Goal: Task Accomplishment & Management: Use online tool/utility

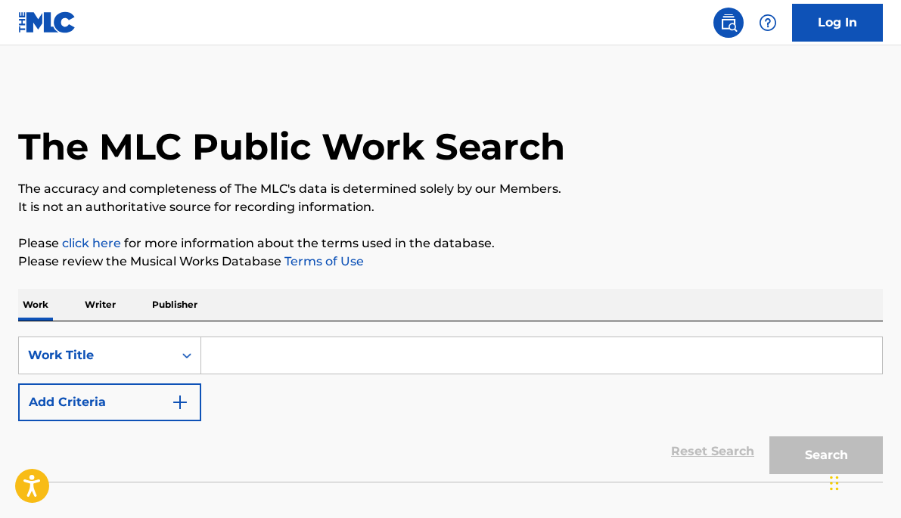
click at [299, 361] on input "Search Form" at bounding box center [541, 355] width 681 height 36
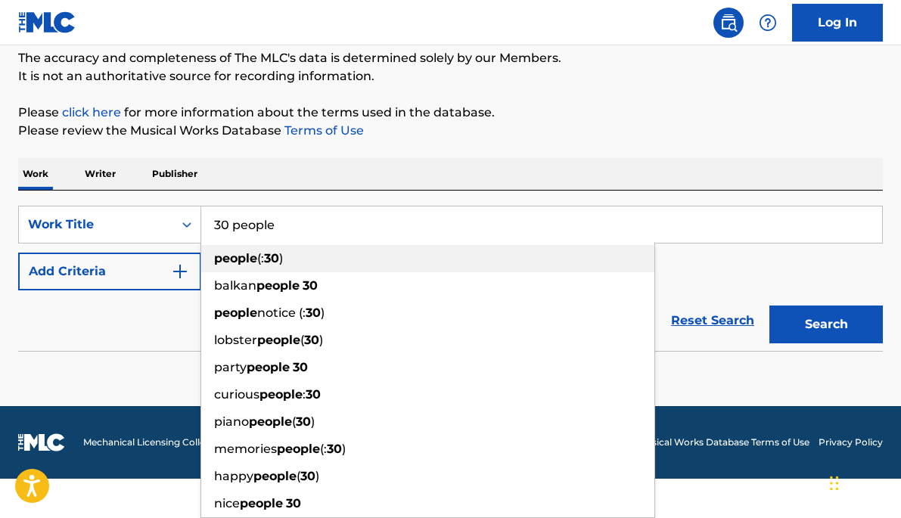
scroll to position [131, 0]
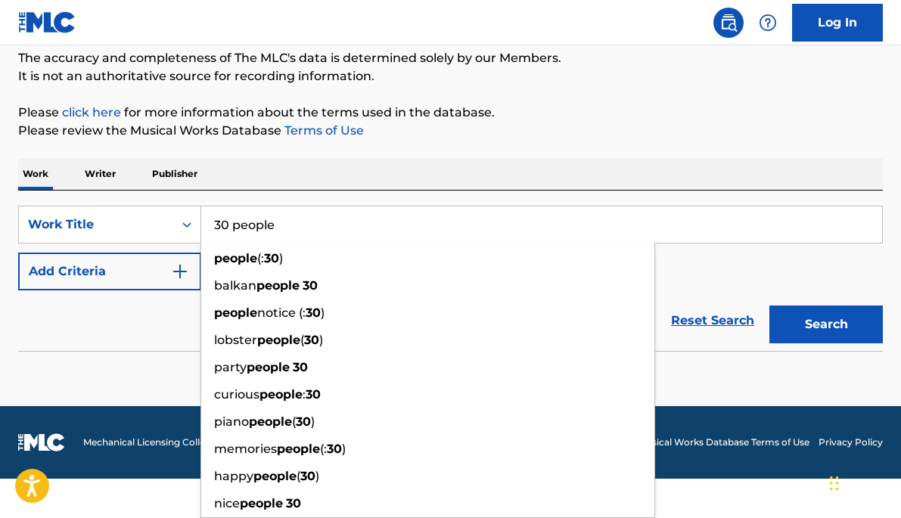
type input "30 people"
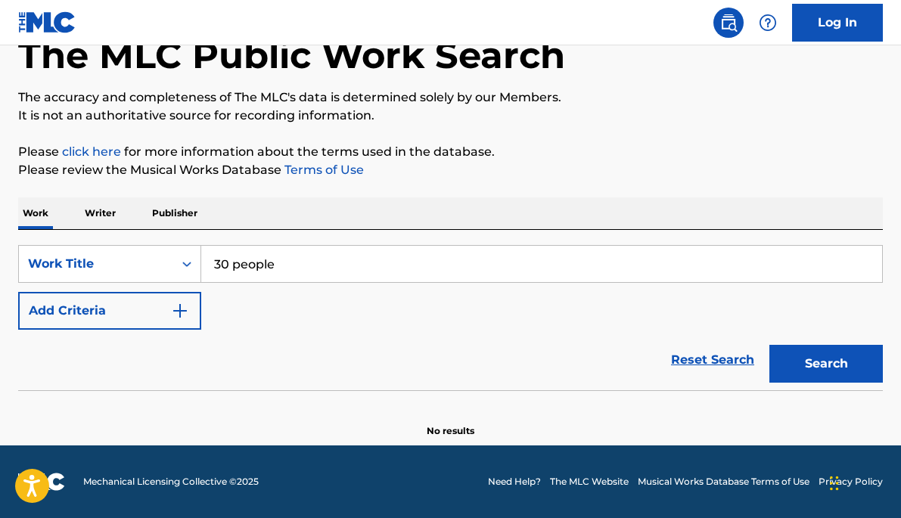
scroll to position [91, 0]
click at [816, 320] on form "SearchWithCriteriaa98f7933-29e3-459c-8195-6c26684f17f4 Work Title 30 people Add…" at bounding box center [450, 317] width 864 height 145
click at [842, 368] on button "Search" at bounding box center [825, 364] width 113 height 38
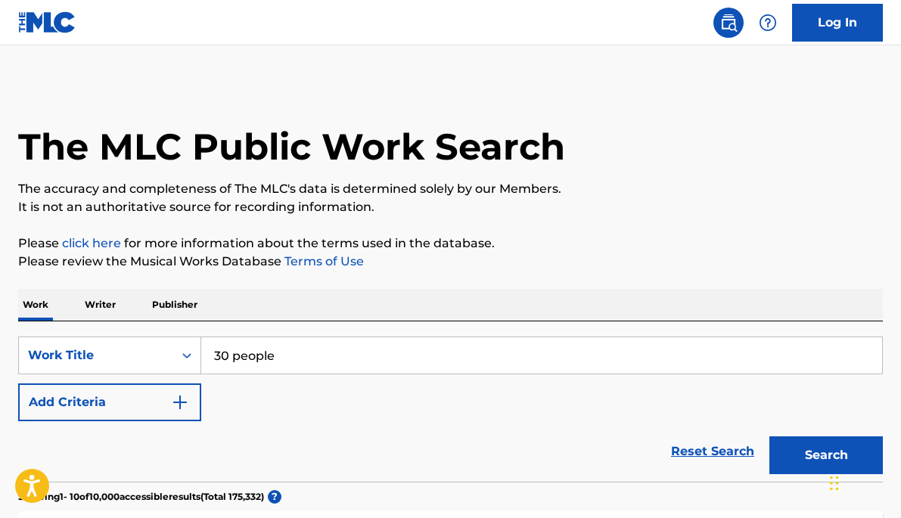
scroll to position [0, 0]
click at [116, 315] on p "Writer" at bounding box center [100, 305] width 40 height 32
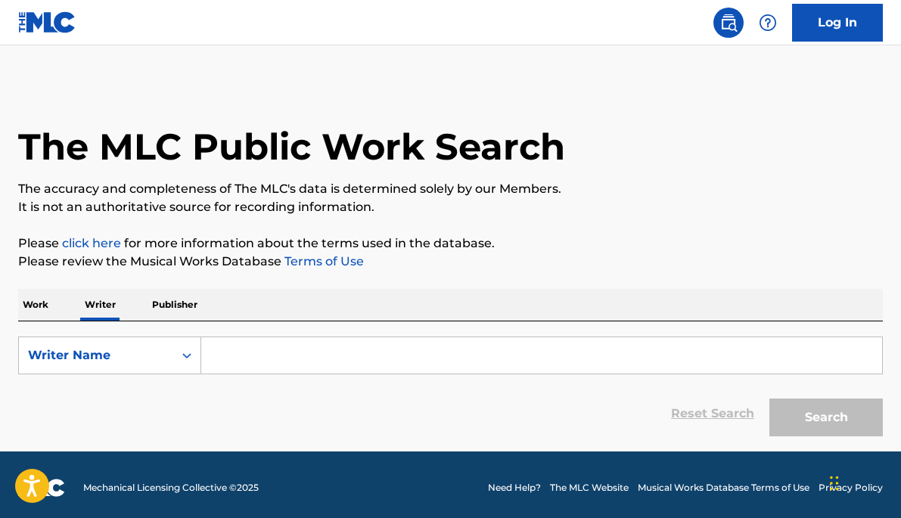
click at [314, 358] on input "Search Form" at bounding box center [541, 355] width 681 height 36
paste input "[PERSON_NAME]"
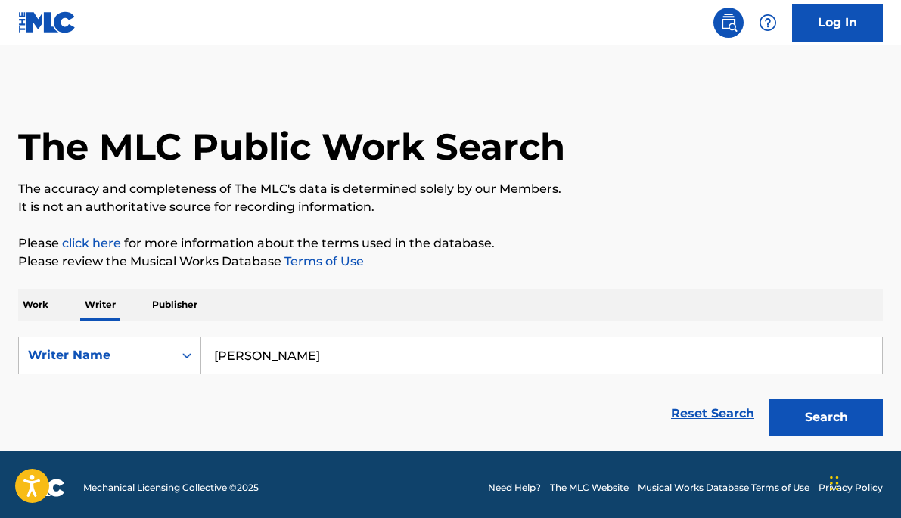
type input "[PERSON_NAME]"
click at [826, 417] on button "Search" at bounding box center [825, 418] width 113 height 38
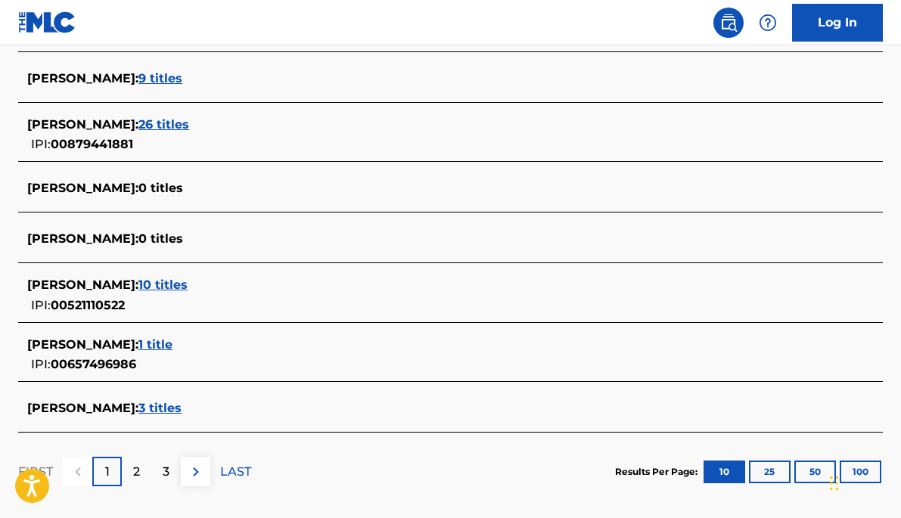
scroll to position [586, 0]
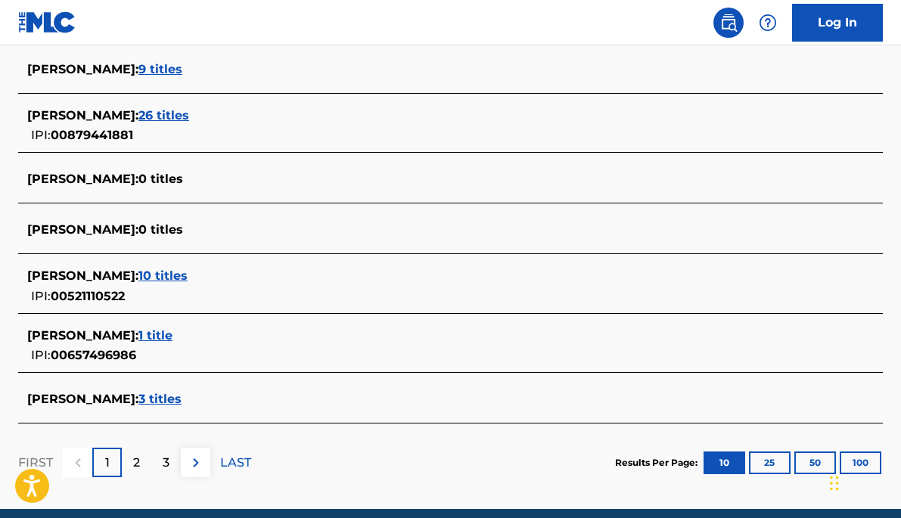
click at [135, 469] on p "2" at bounding box center [136, 463] width 7 height 18
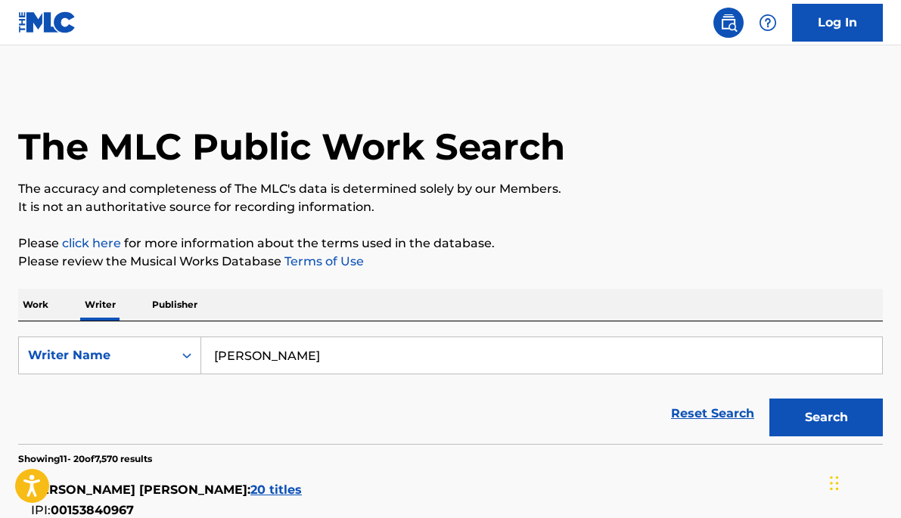
scroll to position [0, 0]
drag, startPoint x: 332, startPoint y: 357, endPoint x: 281, endPoint y: 324, distance: 60.2
click at [284, 326] on div "SearchWithCriteriad783d652-0304-4590-b35d-5c3b1359a162 Writer Name [PERSON_NAME…" at bounding box center [450, 382] width 864 height 123
click at [826, 417] on button "Search" at bounding box center [825, 418] width 113 height 38
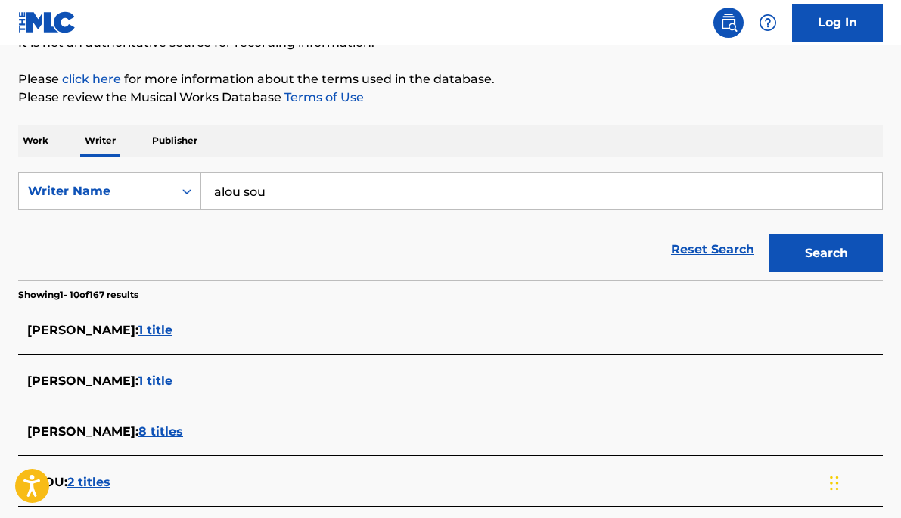
scroll to position [166, 0]
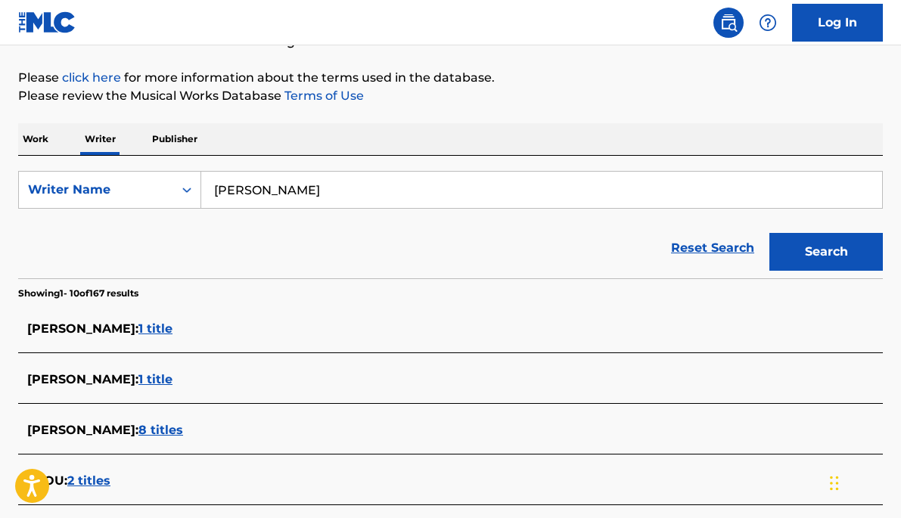
type input "alou souam"
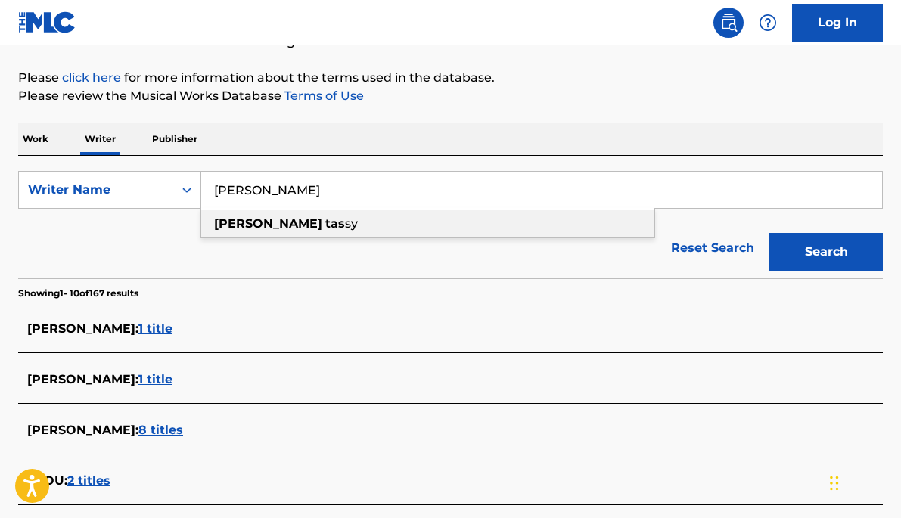
click at [249, 215] on div "[PERSON_NAME] tas sy" at bounding box center [427, 223] width 453 height 27
type input "[PERSON_NAME]"
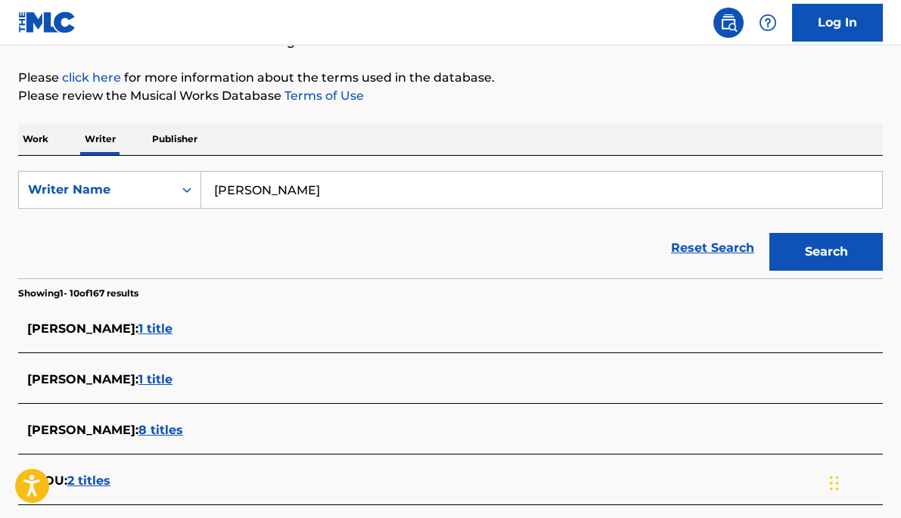
click at [831, 251] on button "Search" at bounding box center [825, 252] width 113 height 38
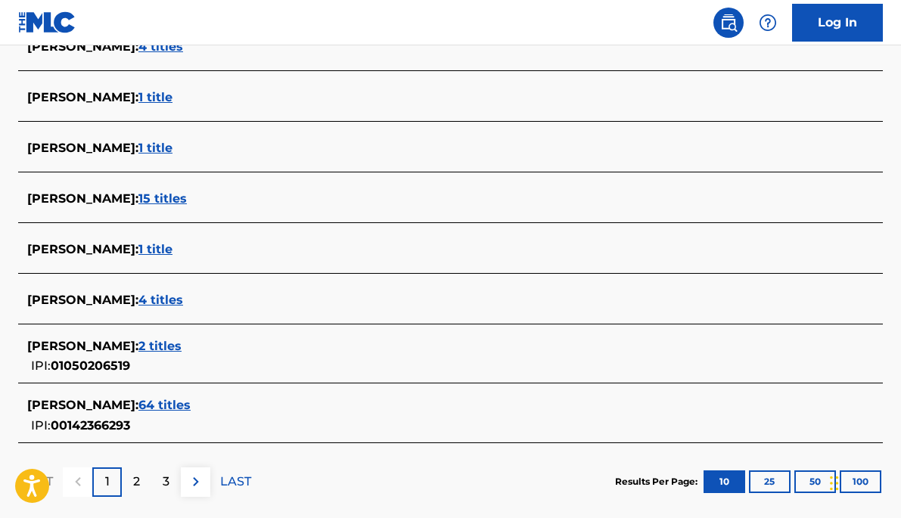
scroll to position [613, 0]
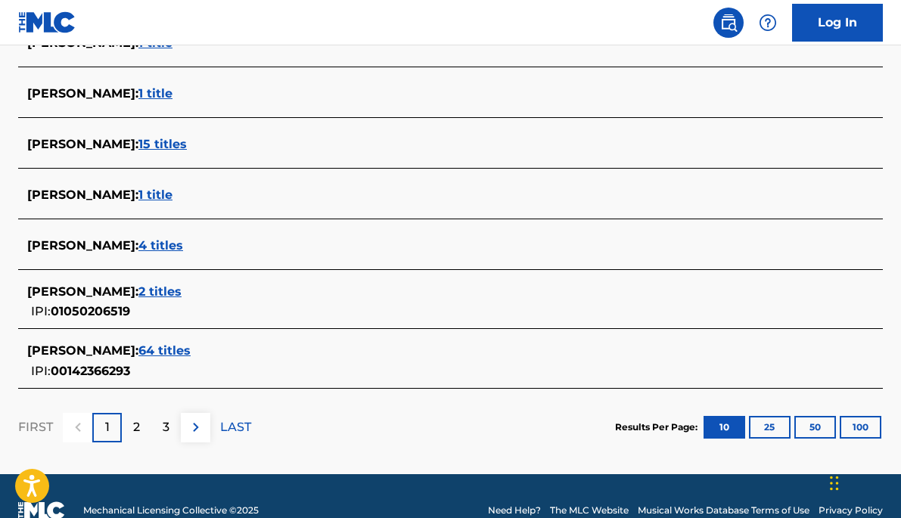
click at [172, 290] on span "2 titles" at bounding box center [159, 291] width 43 height 14
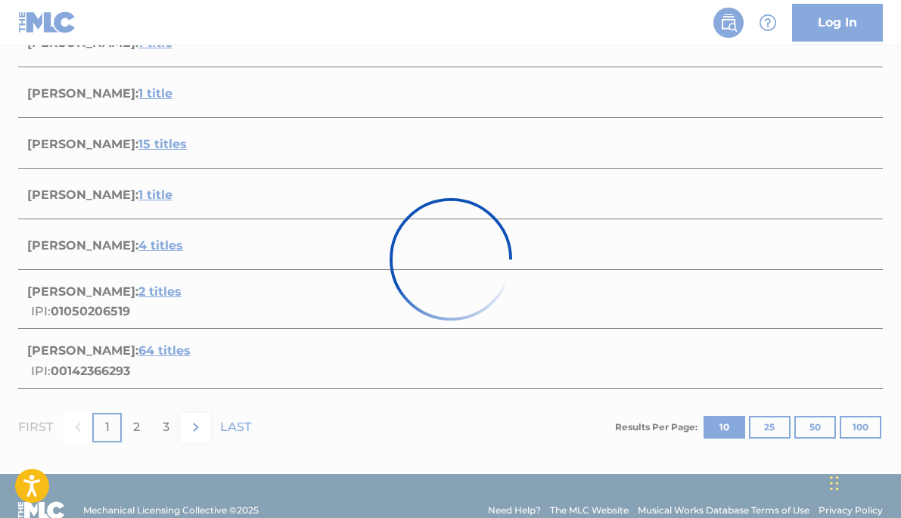
scroll to position [377, 0]
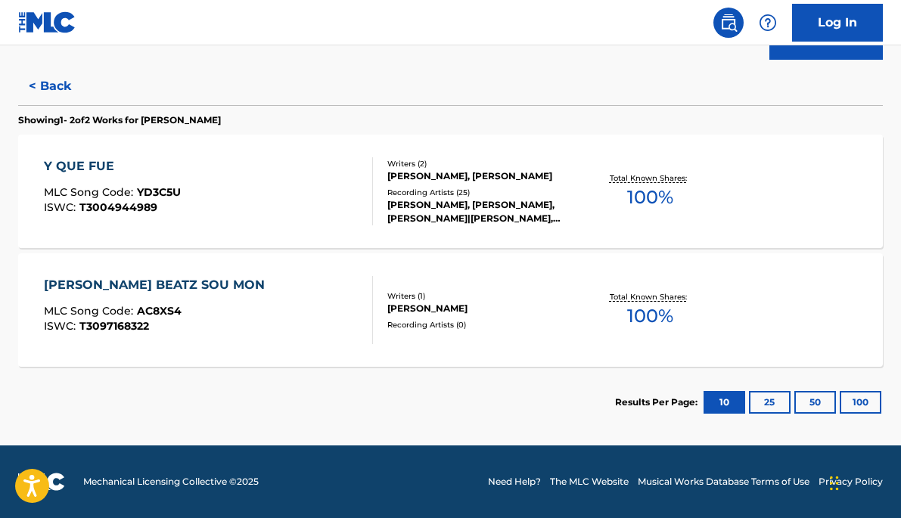
click at [206, 281] on div "[PERSON_NAME] BEATZ SOU MON" at bounding box center [158, 285] width 228 height 18
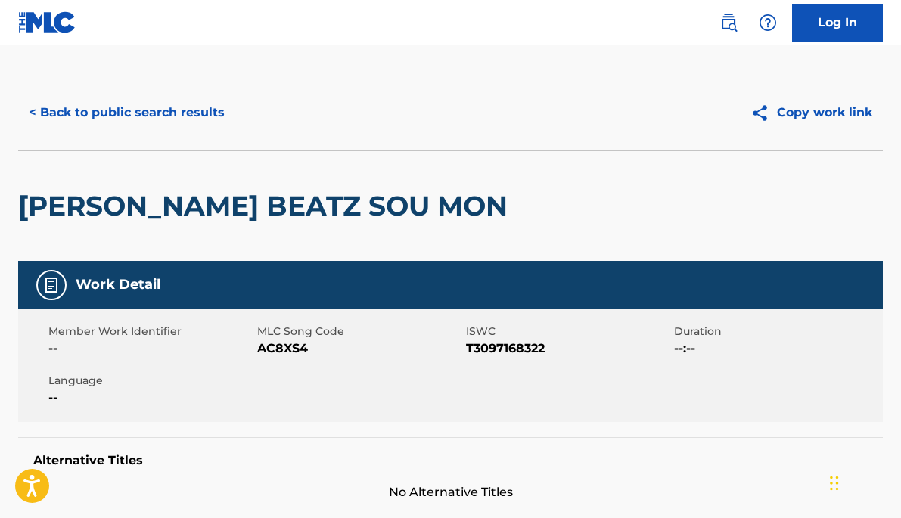
scroll to position [2, 0]
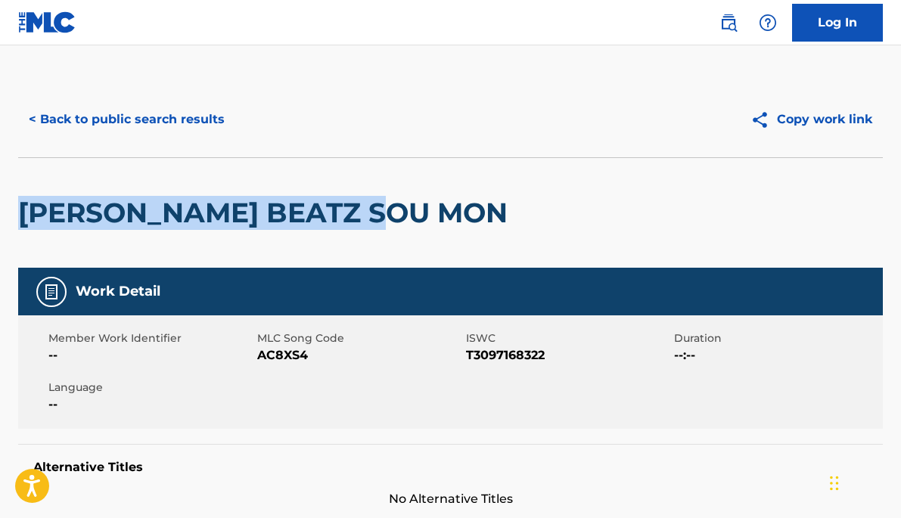
drag, startPoint x: 398, startPoint y: 203, endPoint x: 26, endPoint y: 202, distance: 371.3
click at [26, 202] on h2 "[PERSON_NAME] BEATZ SOU MON" at bounding box center [266, 213] width 497 height 34
copy h2 "[PERSON_NAME] BEATZ SOU MON"
click at [99, 116] on button "< Back to public search results" at bounding box center [126, 120] width 217 height 38
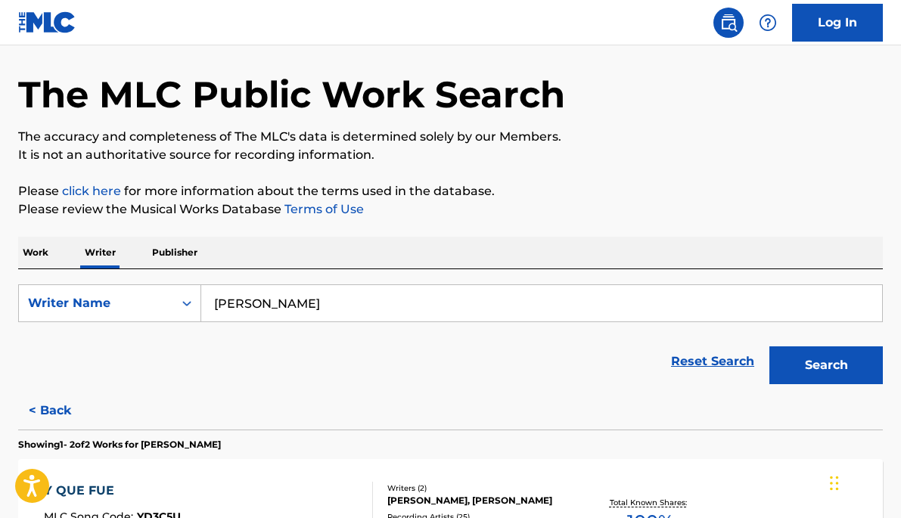
click at [317, 298] on input "[PERSON_NAME]" at bounding box center [541, 303] width 681 height 36
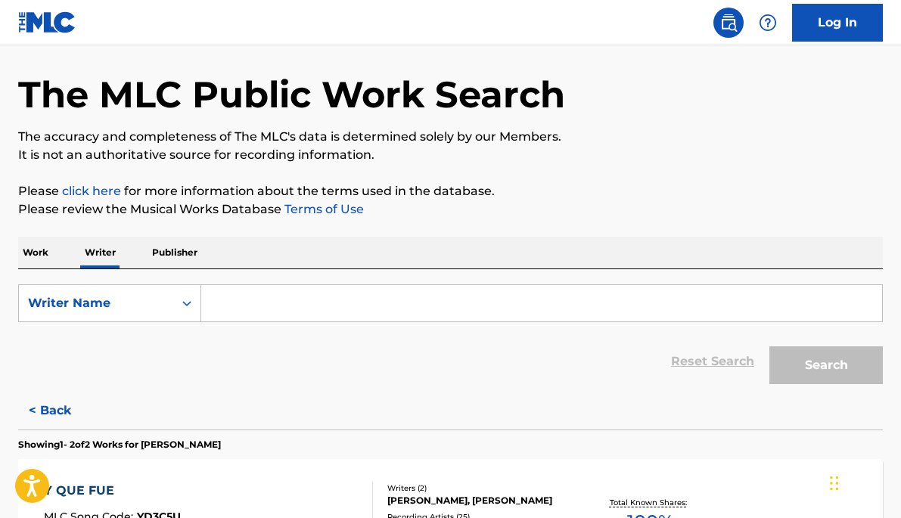
click at [42, 253] on p "Work" at bounding box center [35, 253] width 35 height 32
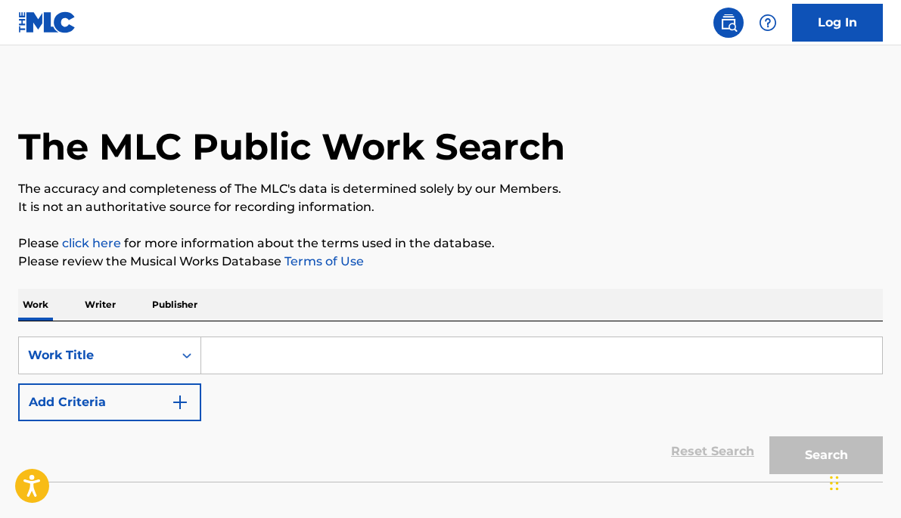
click at [234, 348] on input "Search Form" at bounding box center [541, 355] width 681 height 36
paste input "[PERSON_NAME] BEATZ SOU MON"
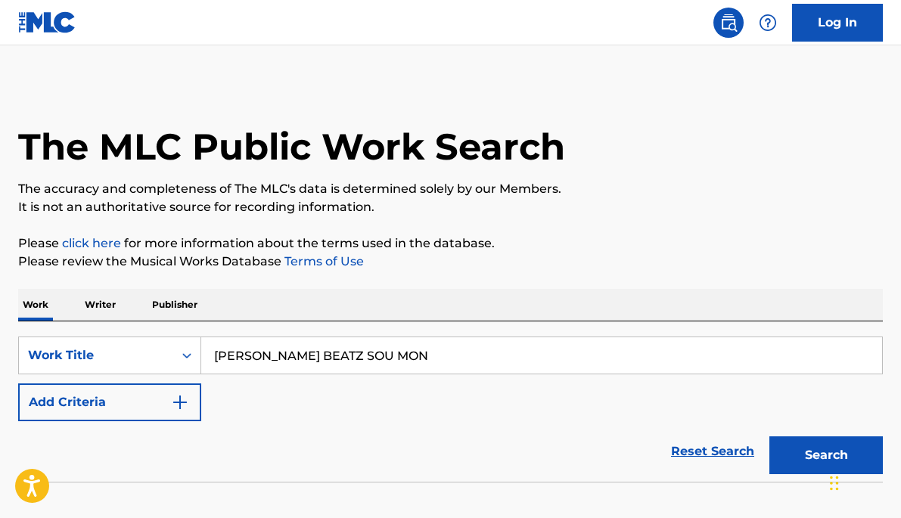
click at [826, 455] on button "Search" at bounding box center [825, 455] width 113 height 38
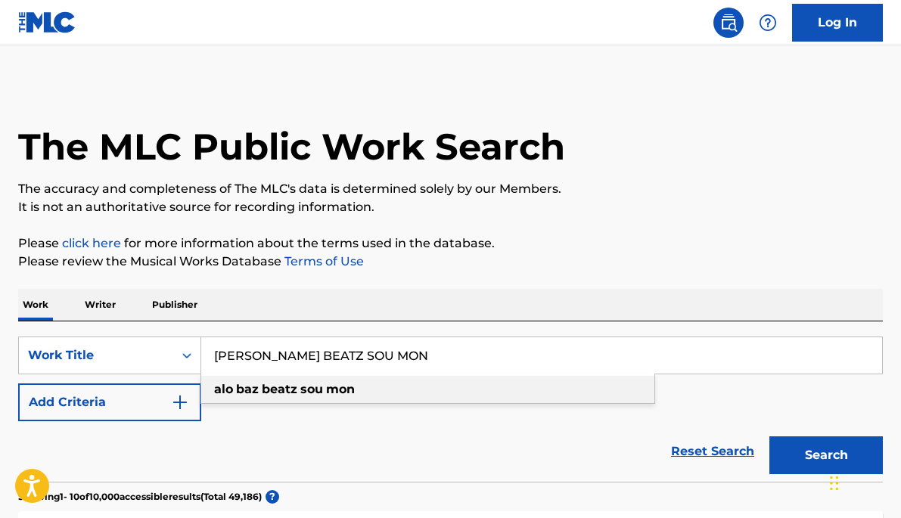
click at [305, 398] on div "[PERSON_NAME] beatz sou mon" at bounding box center [427, 389] width 453 height 27
type input "[PERSON_NAME] beatz sou mon"
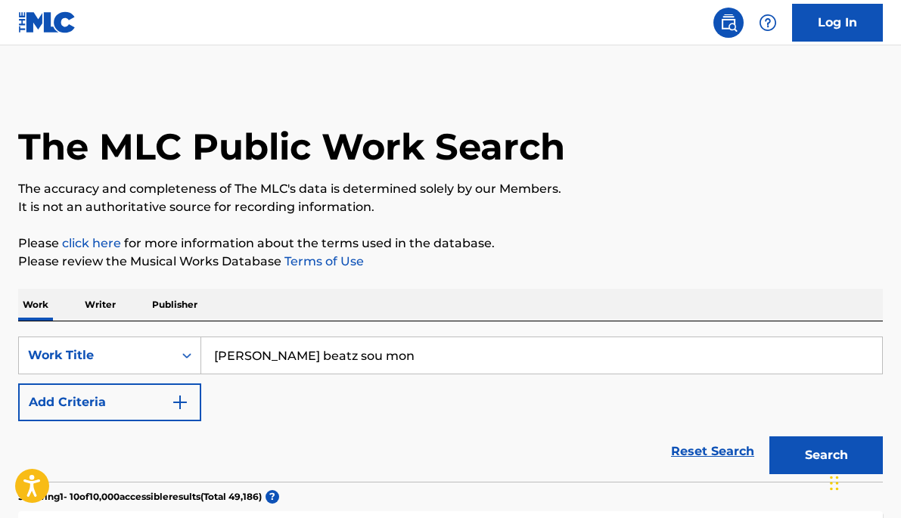
click at [858, 29] on link "Log In" at bounding box center [837, 23] width 91 height 38
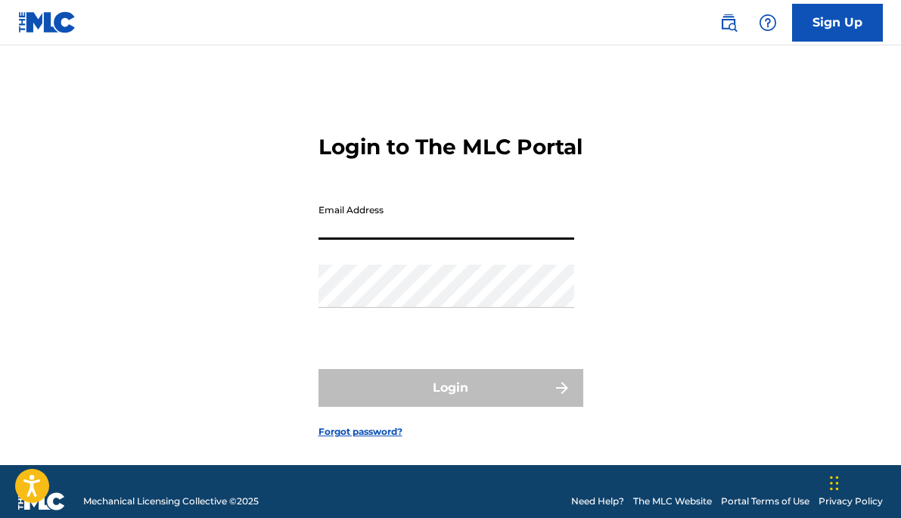
type input "[EMAIL_ADDRESS][PERSON_NAME][DOMAIN_NAME]"
click at [450, 407] on button "Login" at bounding box center [450, 388] width 265 height 38
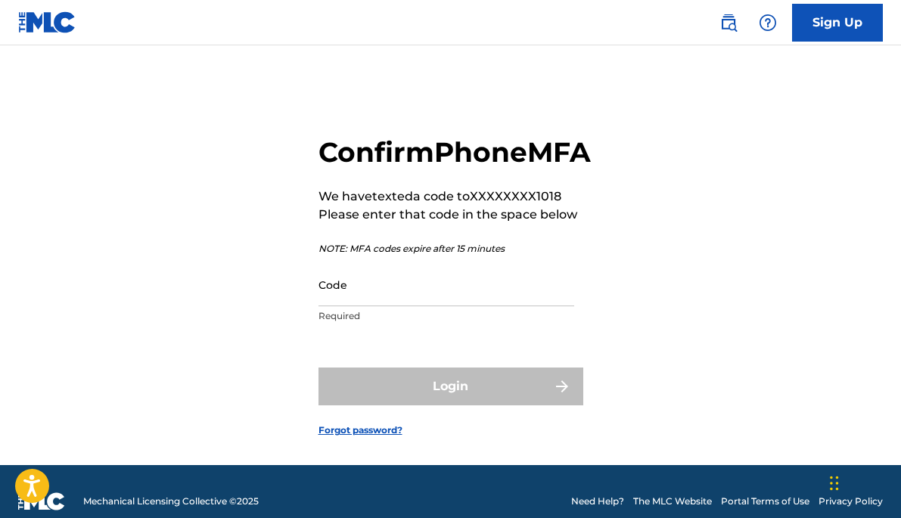
click at [352, 306] on input "Code" at bounding box center [446, 284] width 256 height 43
click at [505, 306] on input "Code" at bounding box center [446, 284] width 256 height 43
paste input "020608"
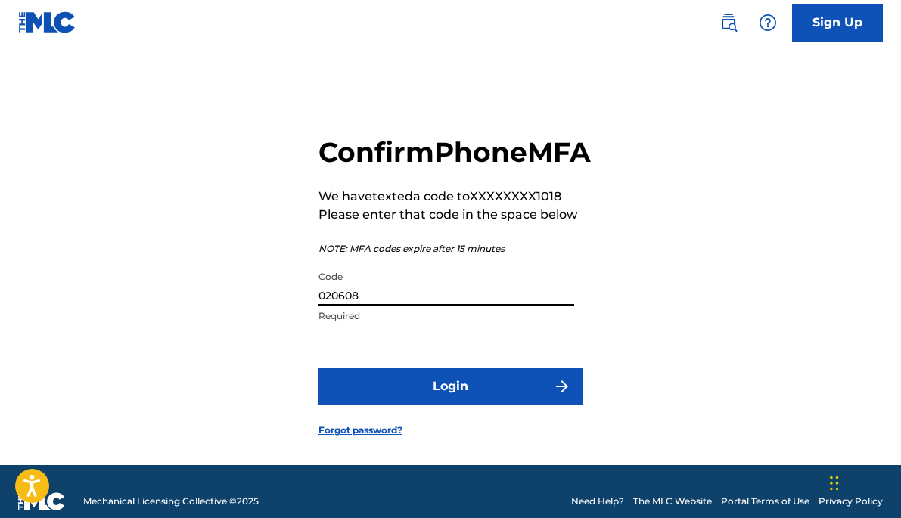
type input "020608"
click at [450, 405] on button "Login" at bounding box center [450, 387] width 265 height 38
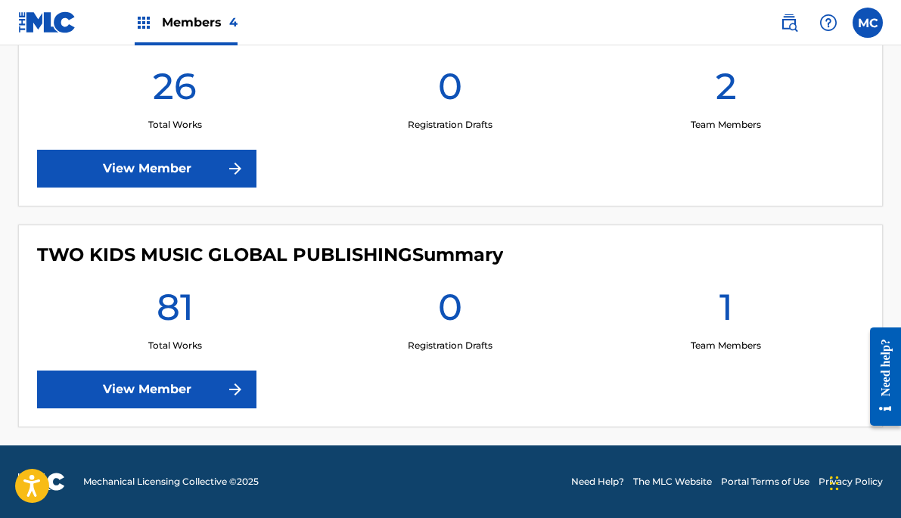
scroll to position [919, 0]
click at [181, 389] on link "View Member" at bounding box center [146, 390] width 219 height 38
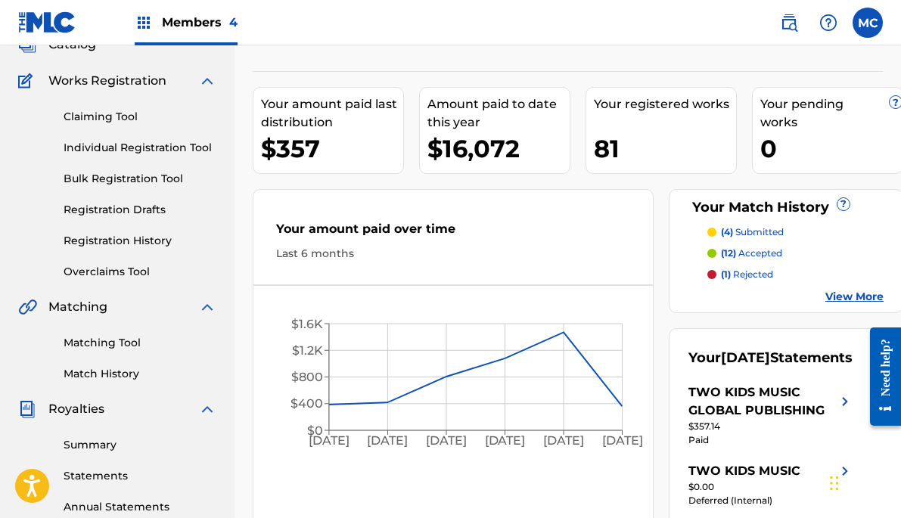
scroll to position [124, 0]
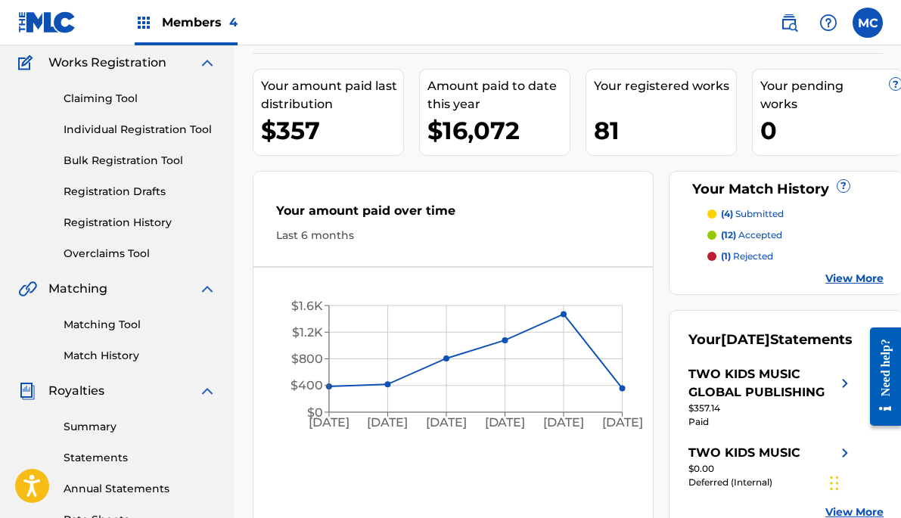
click at [100, 352] on link "Match History" at bounding box center [140, 356] width 153 height 16
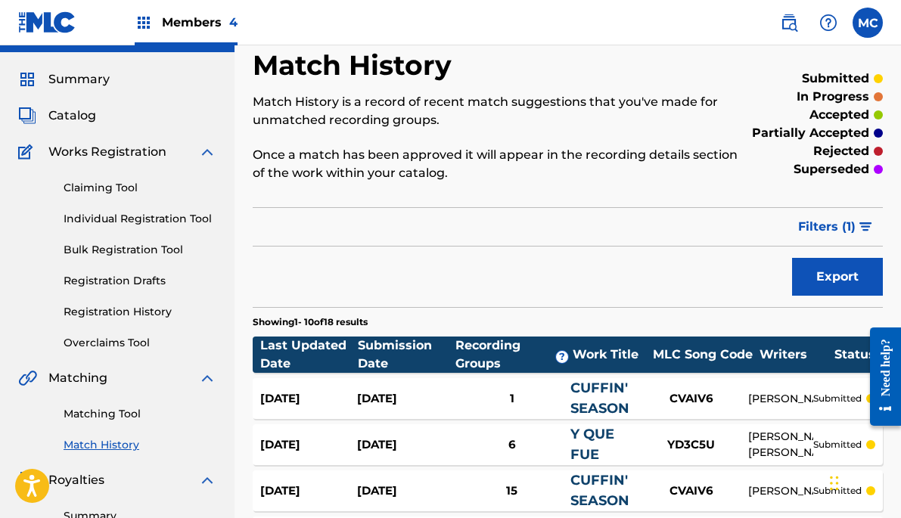
scroll to position [13, 0]
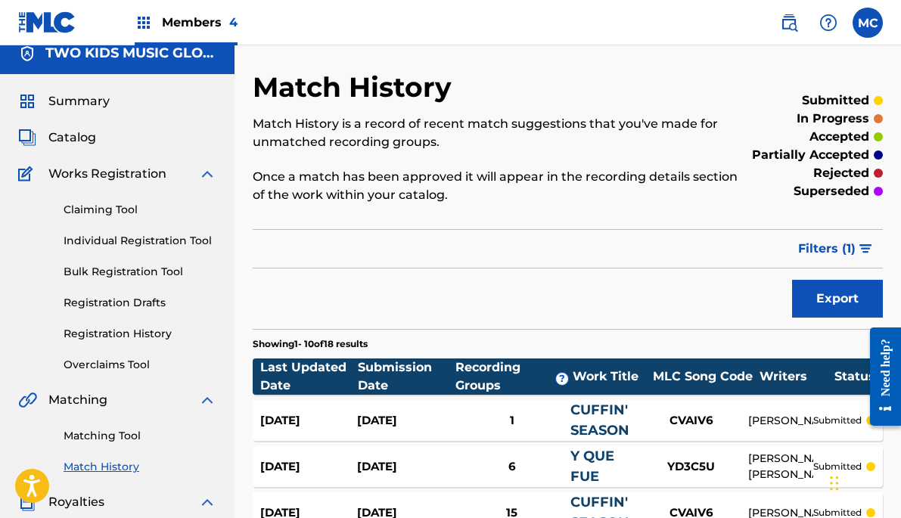
click at [108, 203] on link "Claiming Tool" at bounding box center [140, 210] width 153 height 16
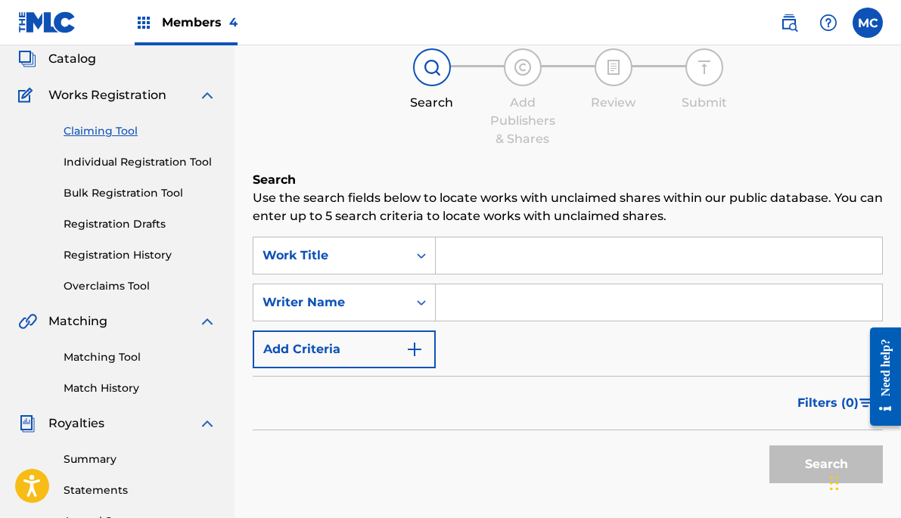
scroll to position [94, 0]
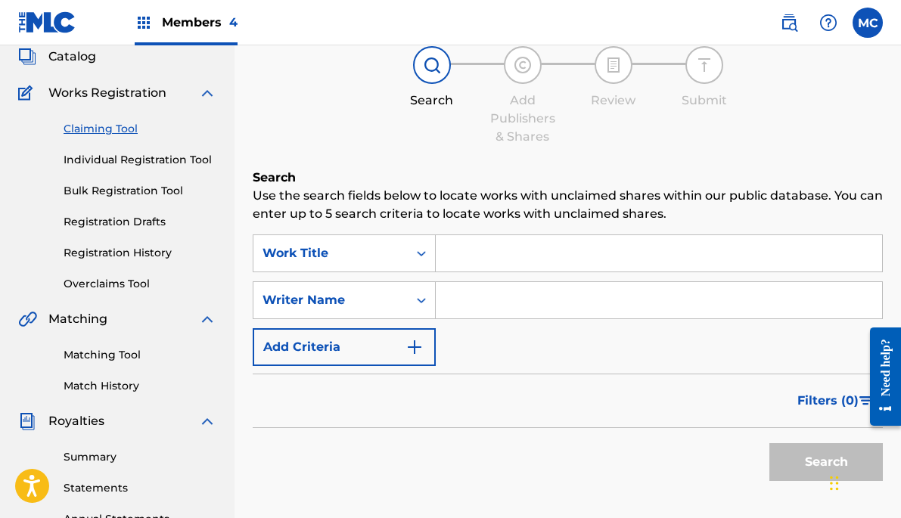
click at [132, 283] on link "Overclaims Tool" at bounding box center [140, 284] width 153 height 16
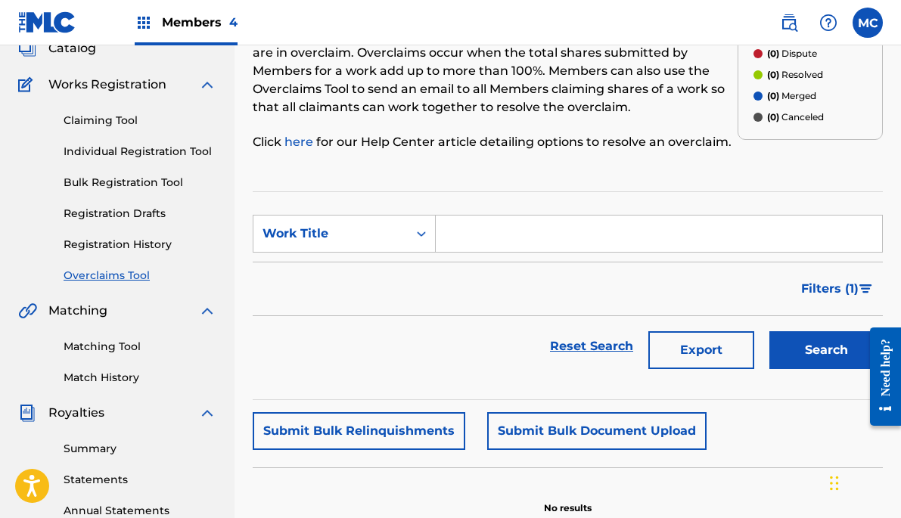
scroll to position [84, 0]
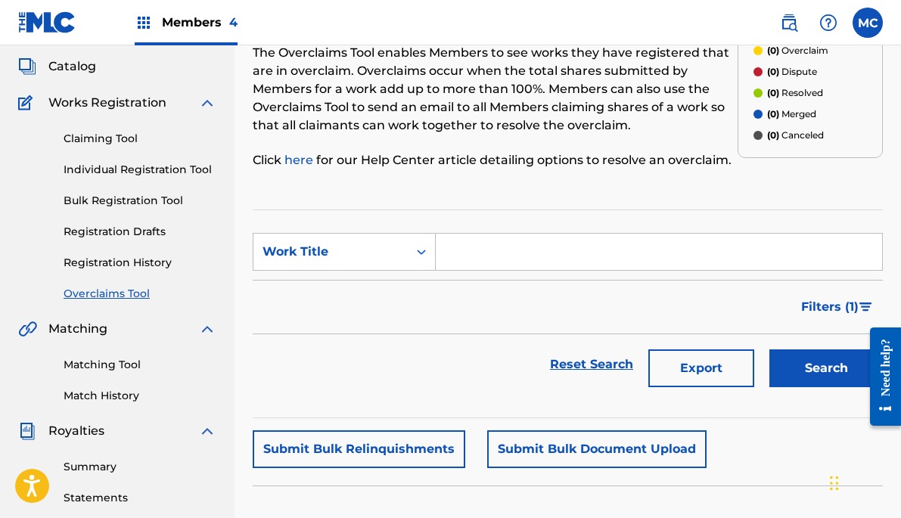
click at [110, 386] on div "Matching Tool Match History" at bounding box center [117, 371] width 198 height 66
click at [110, 395] on link "Match History" at bounding box center [140, 396] width 153 height 16
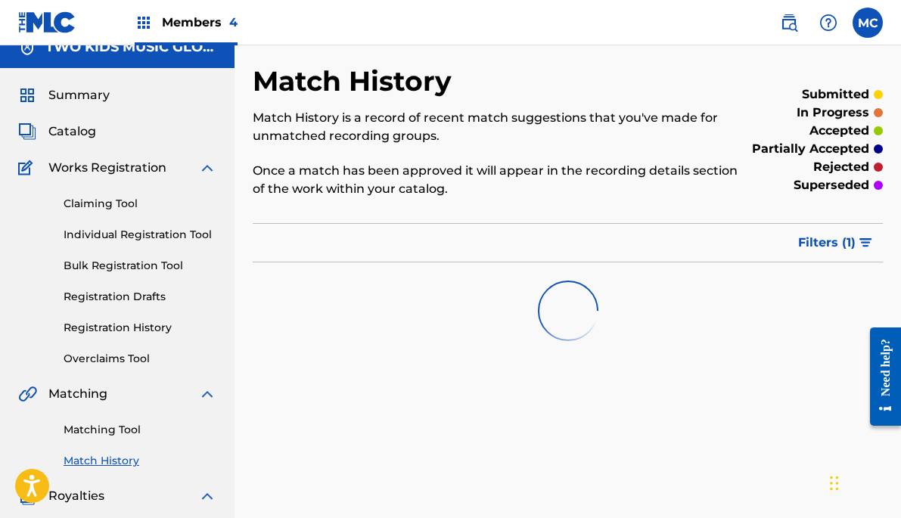
scroll to position [21, 0]
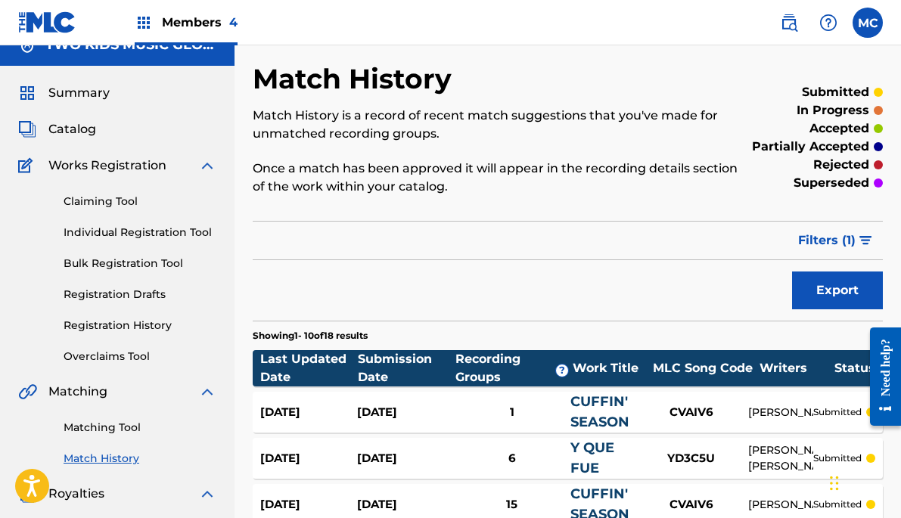
click at [126, 433] on link "Matching Tool" at bounding box center [140, 428] width 153 height 16
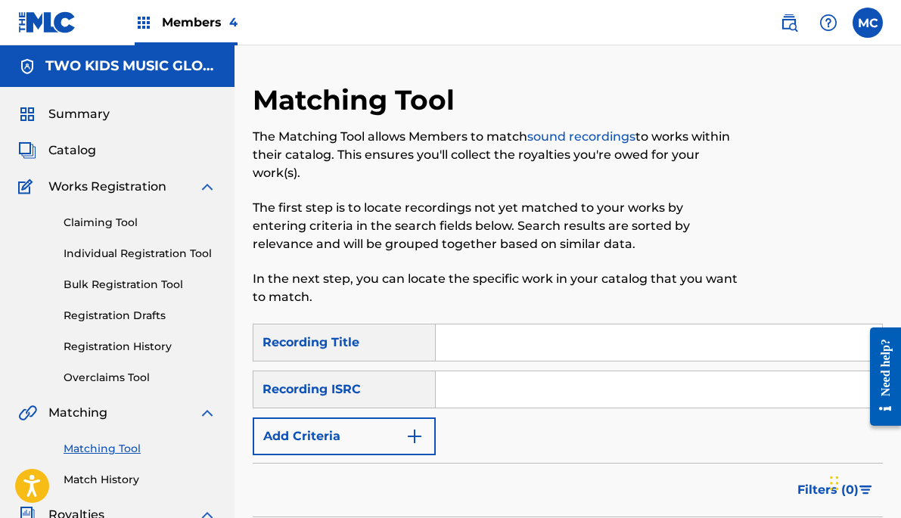
click at [461, 349] on input "Search Form" at bounding box center [659, 342] width 446 height 36
paste input "020608"
type input "020608"
click at [80, 148] on span "Catalog" at bounding box center [72, 150] width 48 height 18
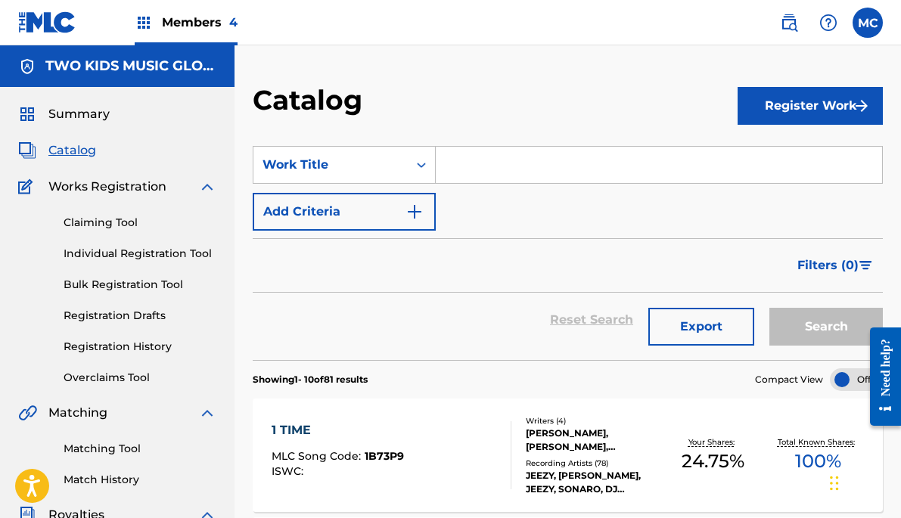
click at [480, 168] on input "Search Form" at bounding box center [659, 165] width 446 height 36
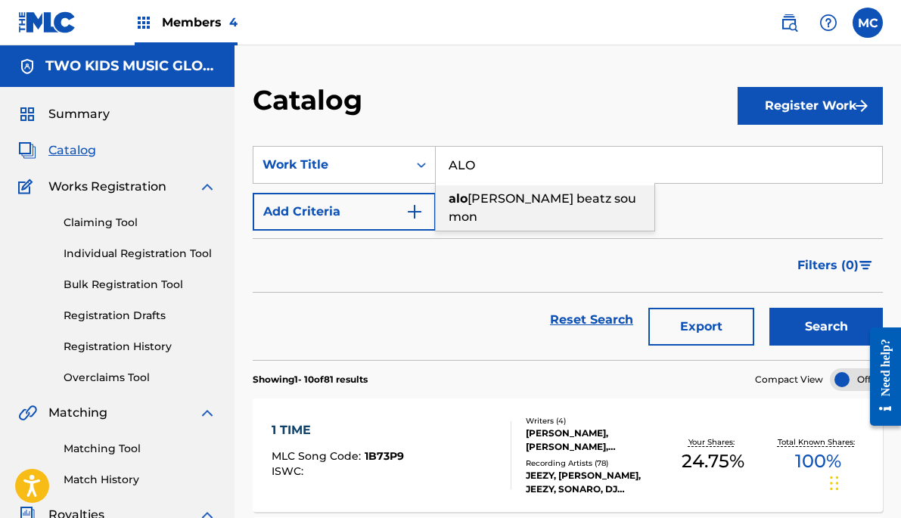
click at [492, 206] on div "[PERSON_NAME] beatz sou mon" at bounding box center [545, 207] width 219 height 45
type input "[PERSON_NAME] beatz sou mon"
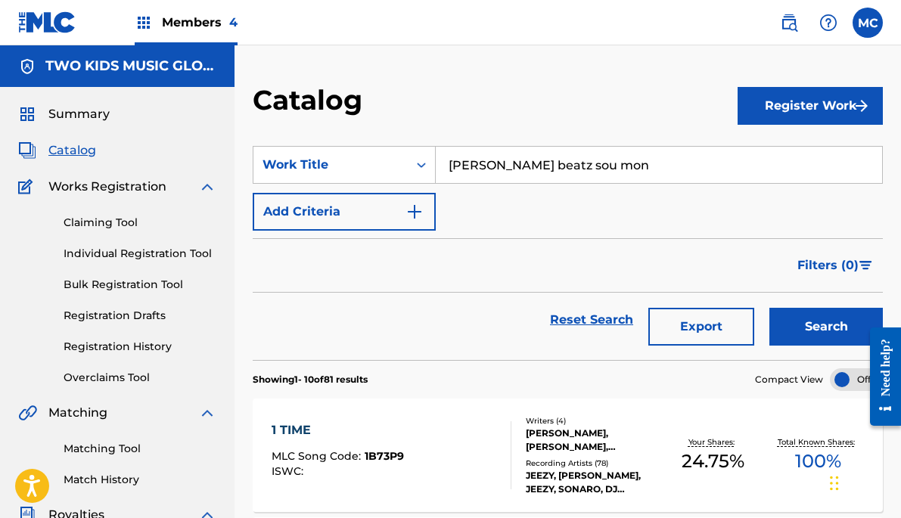
click at [138, 376] on link "Overclaims Tool" at bounding box center [140, 378] width 153 height 16
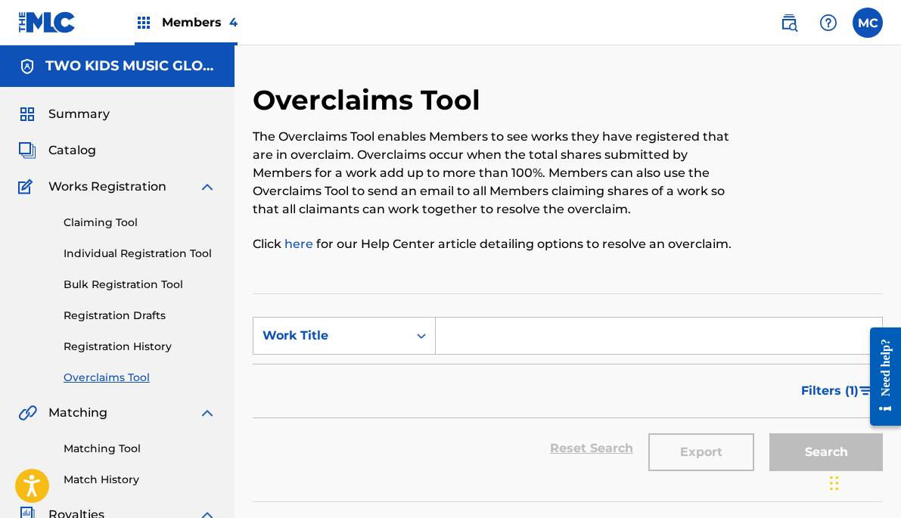
click at [144, 346] on link "Registration History" at bounding box center [140, 347] width 153 height 16
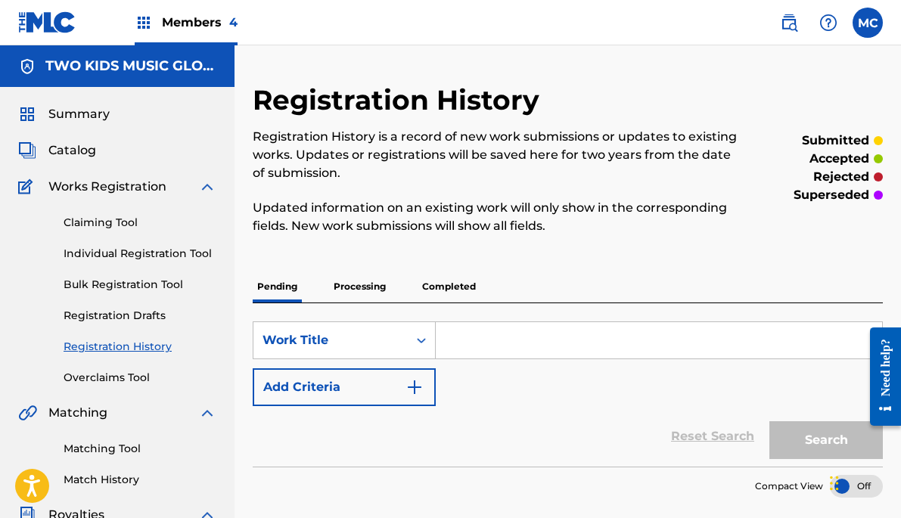
click at [148, 315] on link "Registration Drafts" at bounding box center [140, 316] width 153 height 16
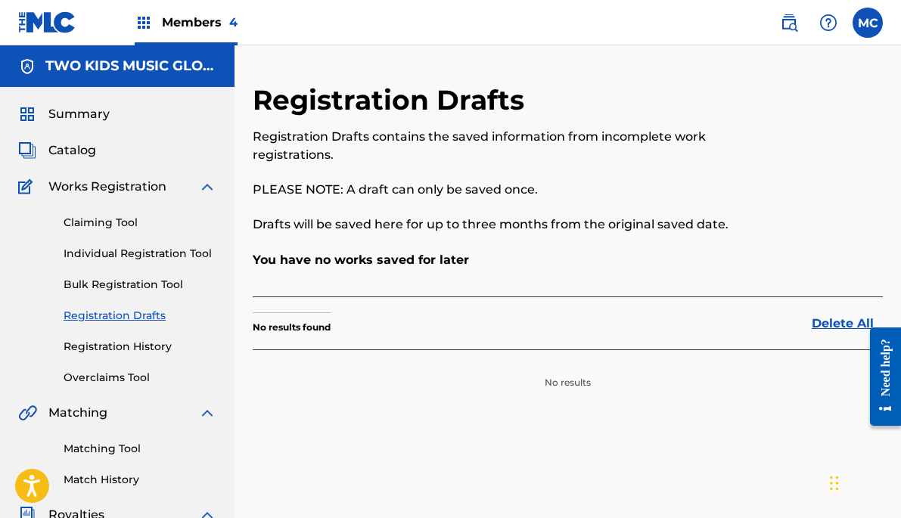
click at [130, 375] on link "Overclaims Tool" at bounding box center [140, 378] width 153 height 16
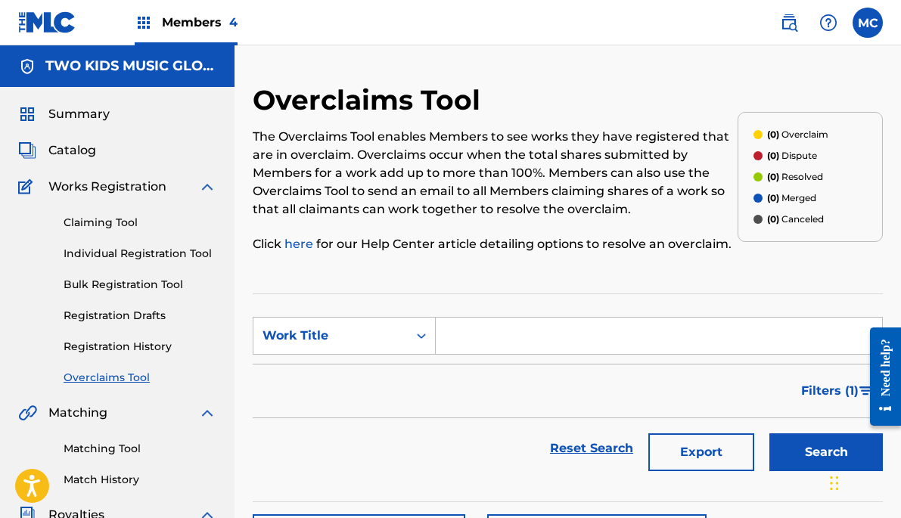
click at [477, 347] on input "Search Form" at bounding box center [659, 336] width 446 height 36
click at [116, 477] on link "Match History" at bounding box center [140, 480] width 153 height 16
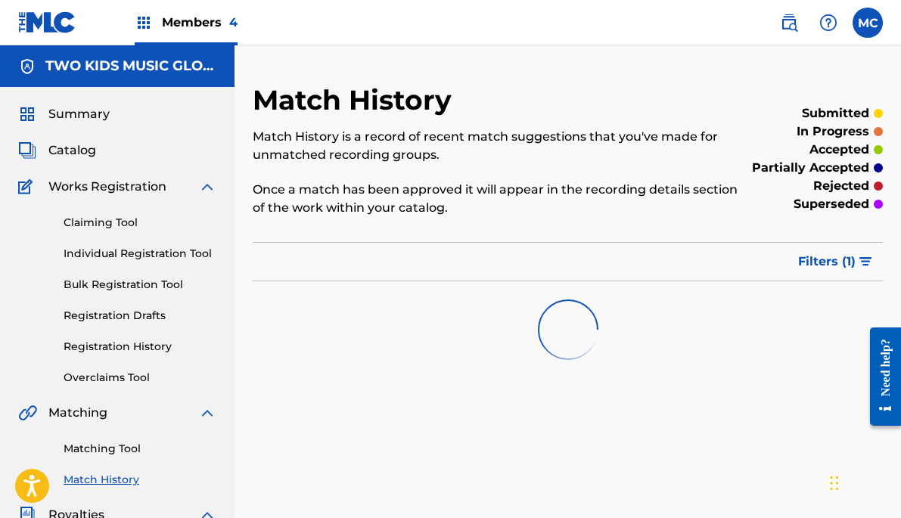
click at [96, 445] on link "Matching Tool" at bounding box center [140, 449] width 153 height 16
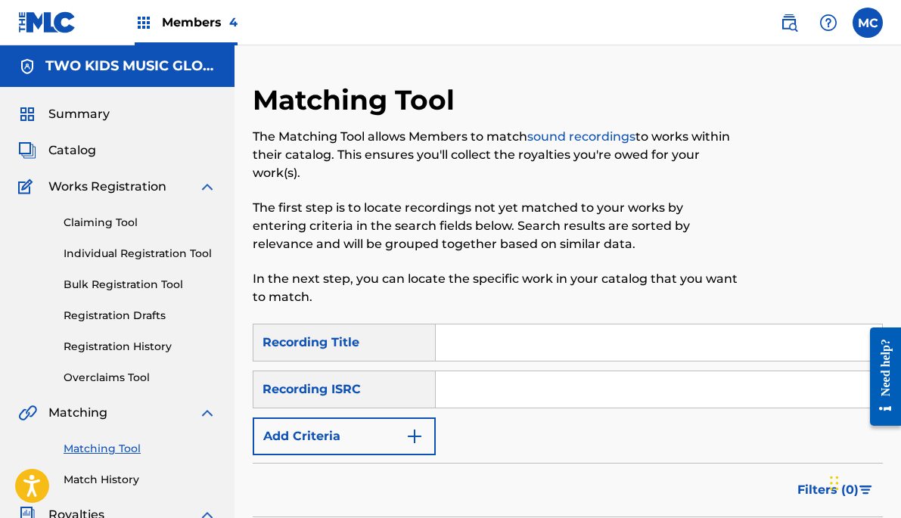
click at [479, 350] on input "Search Form" at bounding box center [659, 342] width 446 height 36
paste input "[PERSON_NAME] beatz sou mon"
type input "[PERSON_NAME] beatz sou mon"
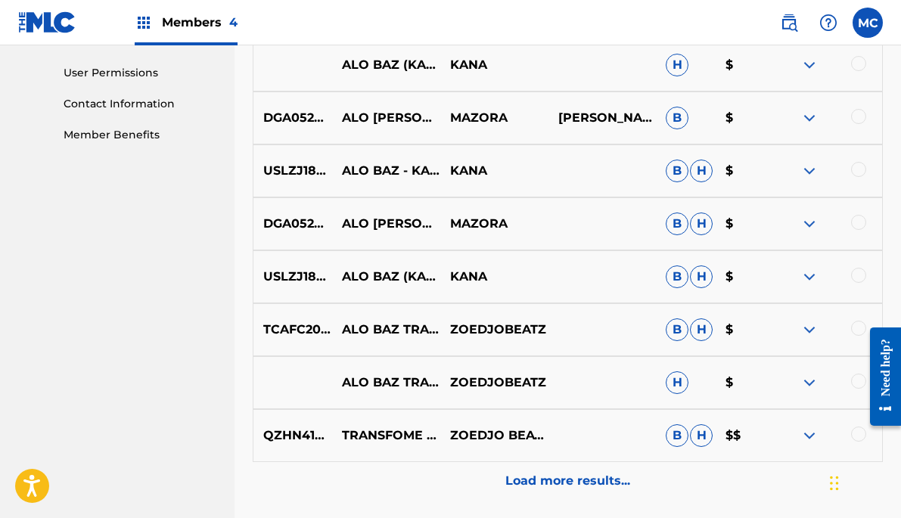
scroll to position [706, 0]
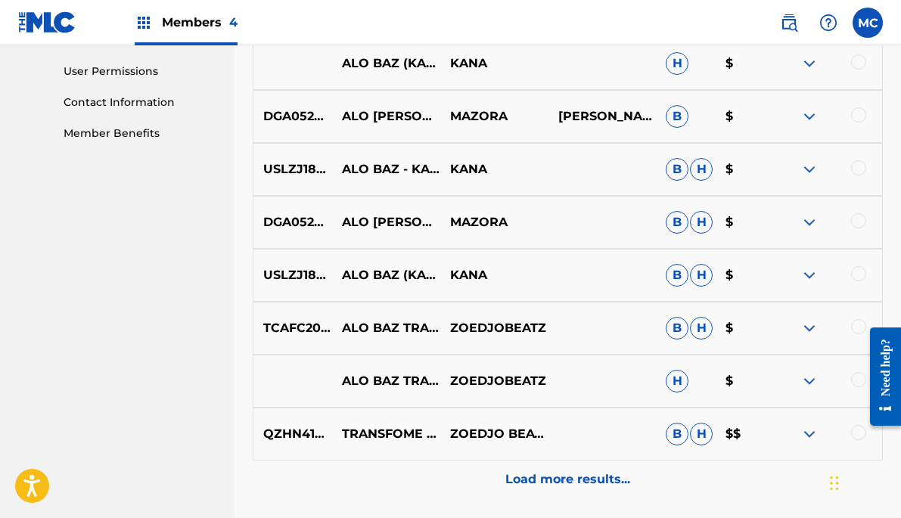
click at [577, 482] on p "Load more results..." at bounding box center [567, 479] width 125 height 18
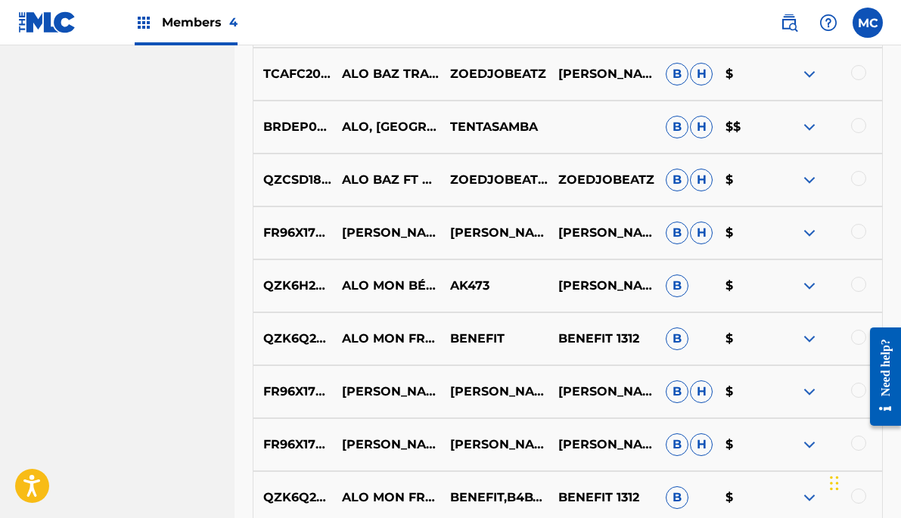
scroll to position [1103, 0]
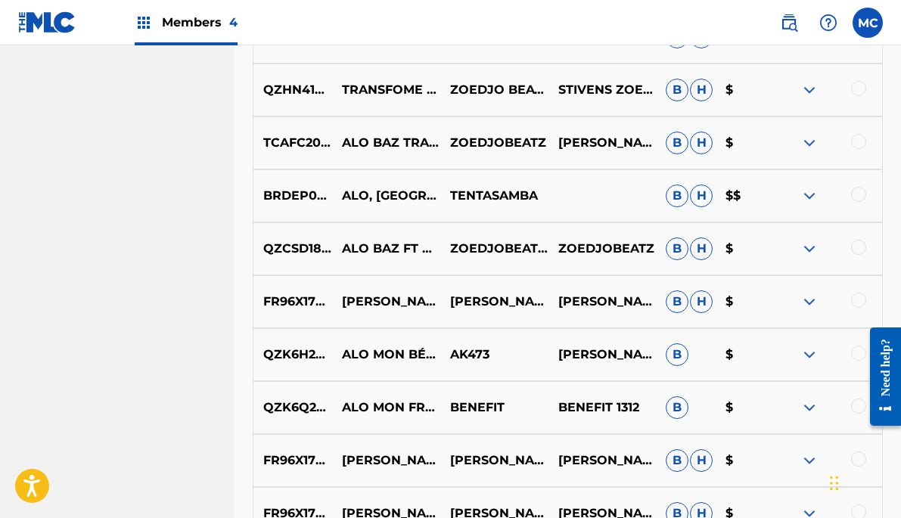
click at [809, 247] on img at bounding box center [809, 249] width 18 height 18
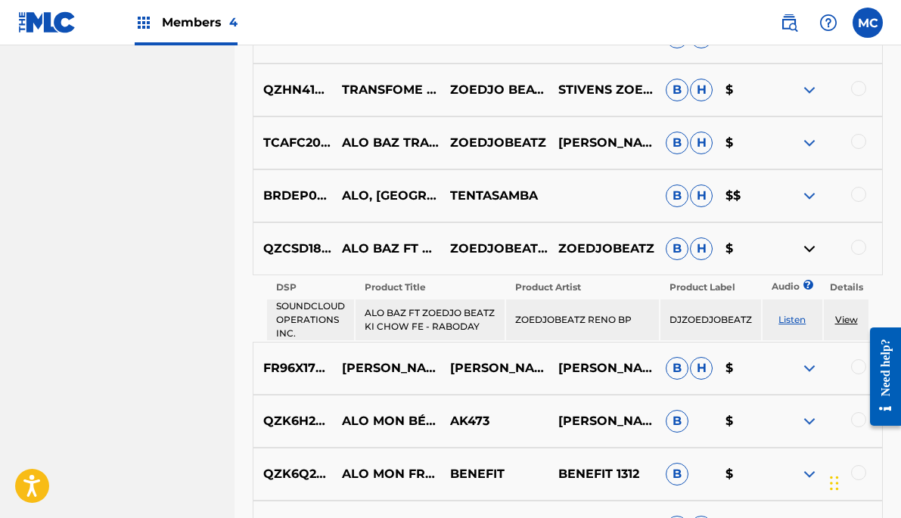
click at [809, 247] on img at bounding box center [809, 249] width 18 height 18
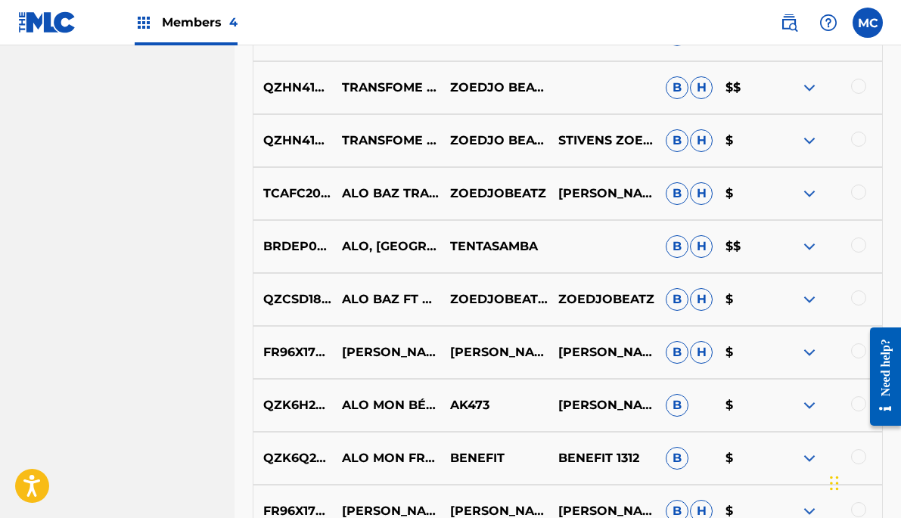
scroll to position [1028, 0]
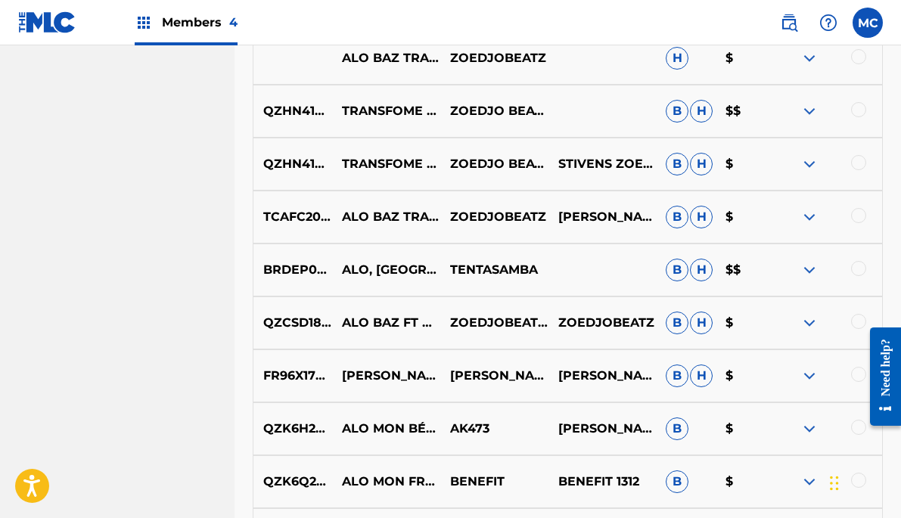
click at [811, 222] on img at bounding box center [809, 217] width 18 height 18
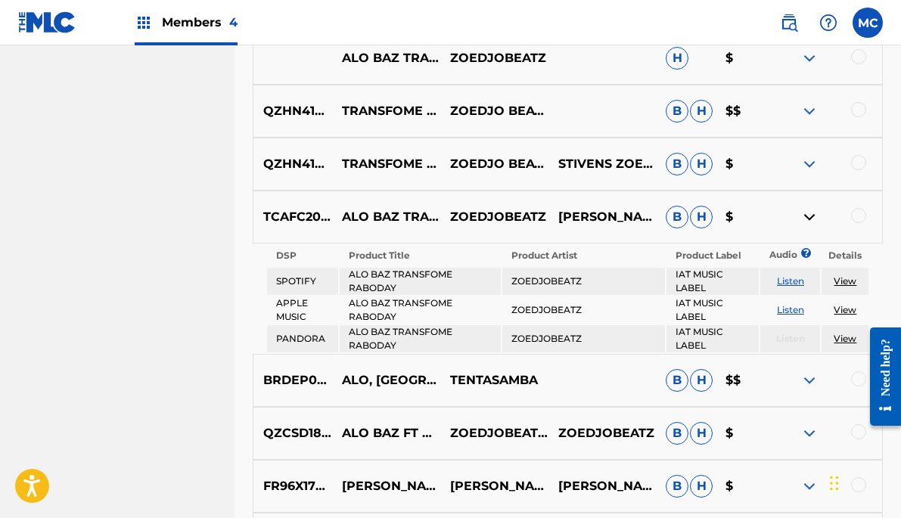
click at [811, 222] on img at bounding box center [809, 217] width 18 height 18
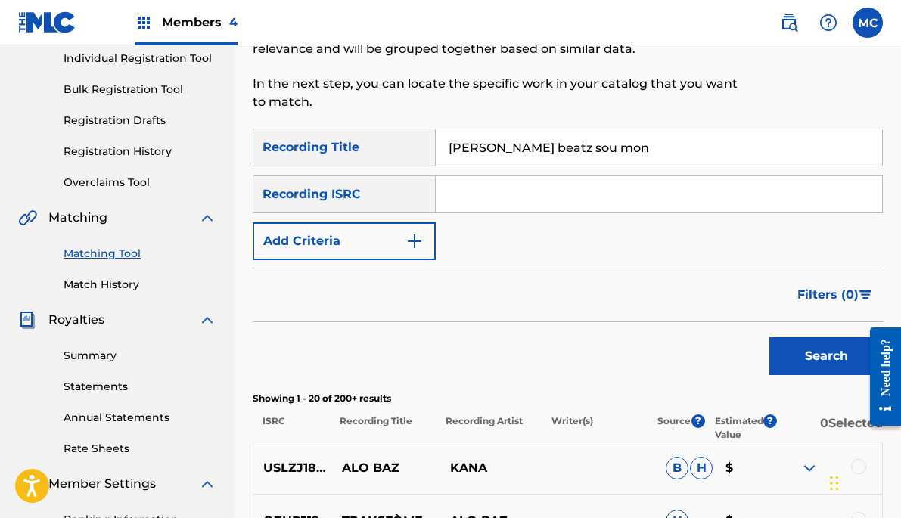
scroll to position [187, 0]
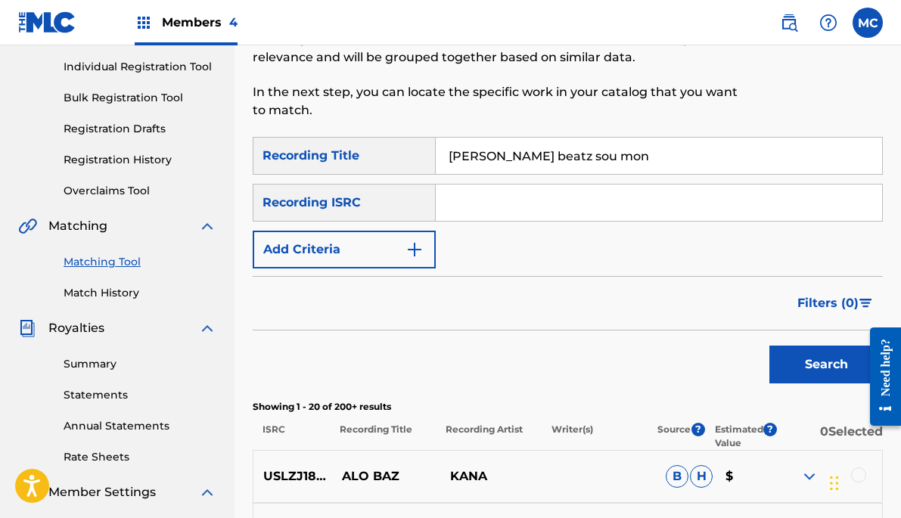
drag, startPoint x: 593, startPoint y: 157, endPoint x: 498, endPoint y: 104, distance: 109.0
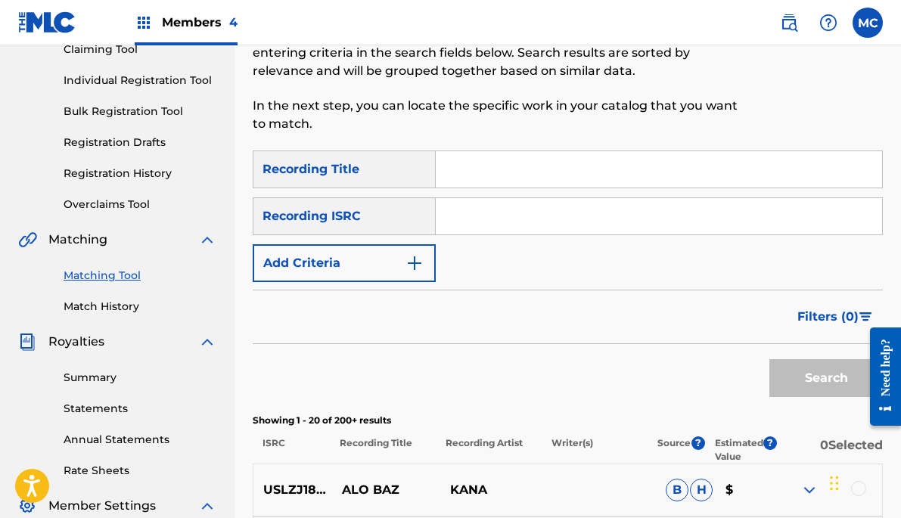
scroll to position [43, 0]
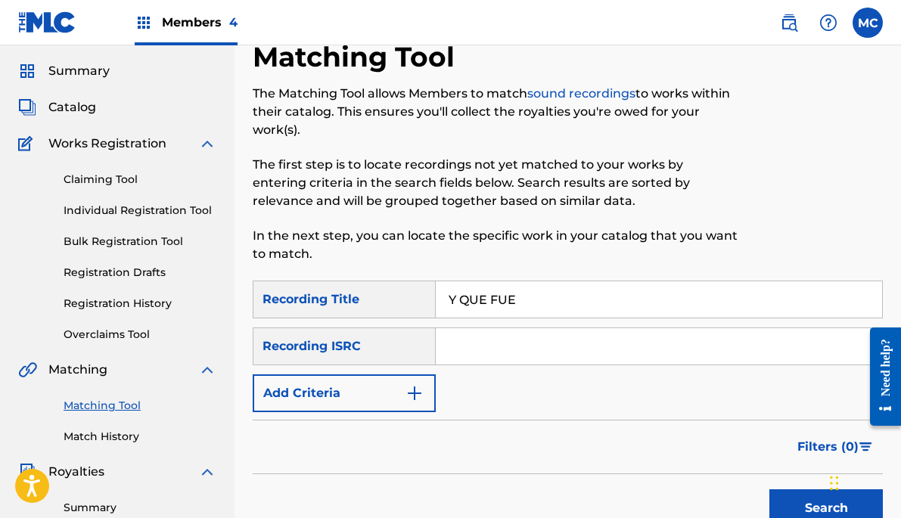
type input "Y QUE FUE"
click at [826, 508] on button "Search" at bounding box center [825, 508] width 113 height 38
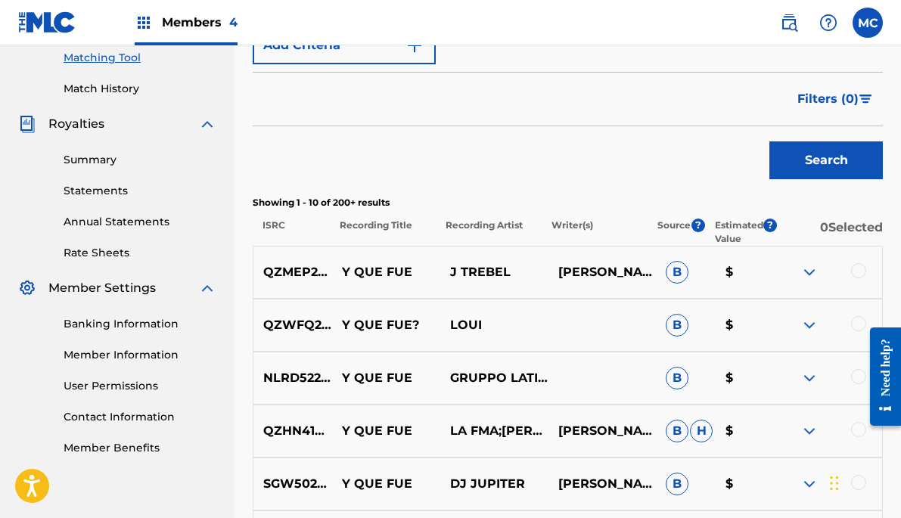
scroll to position [416, 0]
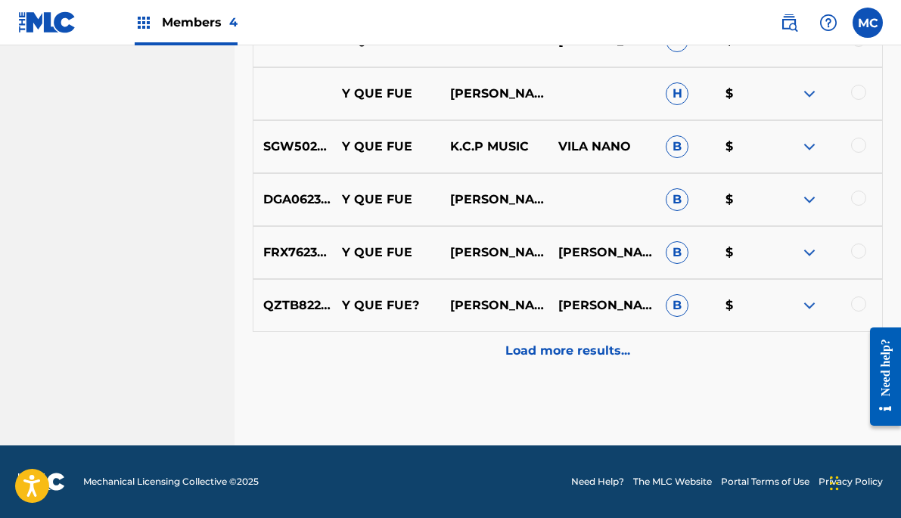
click at [578, 344] on p "Load more results..." at bounding box center [567, 351] width 125 height 18
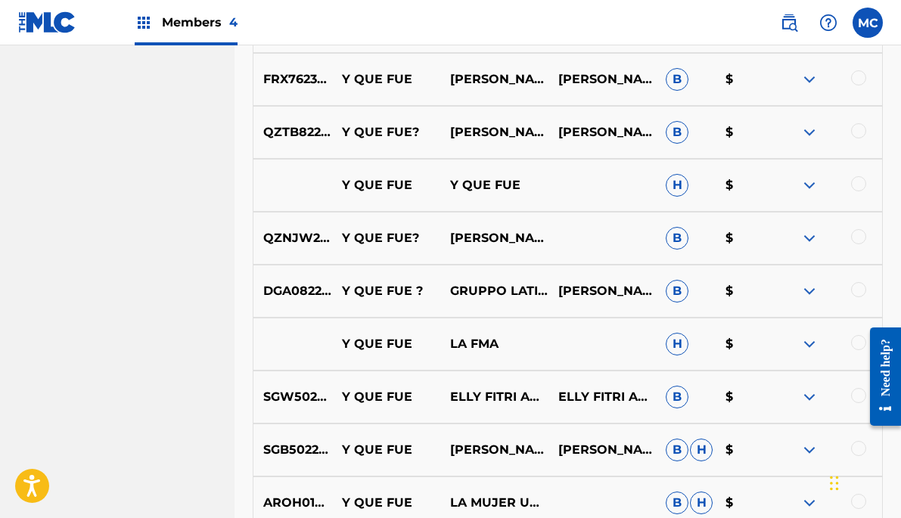
scroll to position [1265, 0]
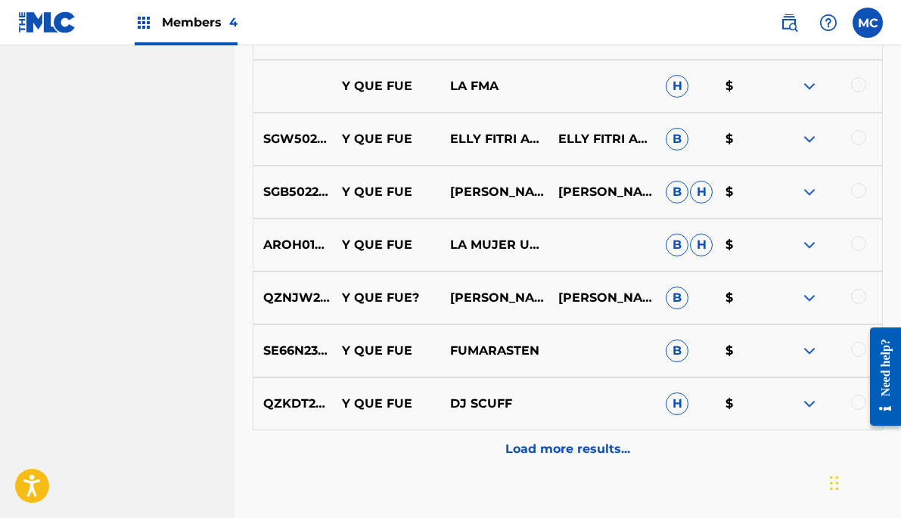
click at [820, 296] on div at bounding box center [828, 298] width 108 height 18
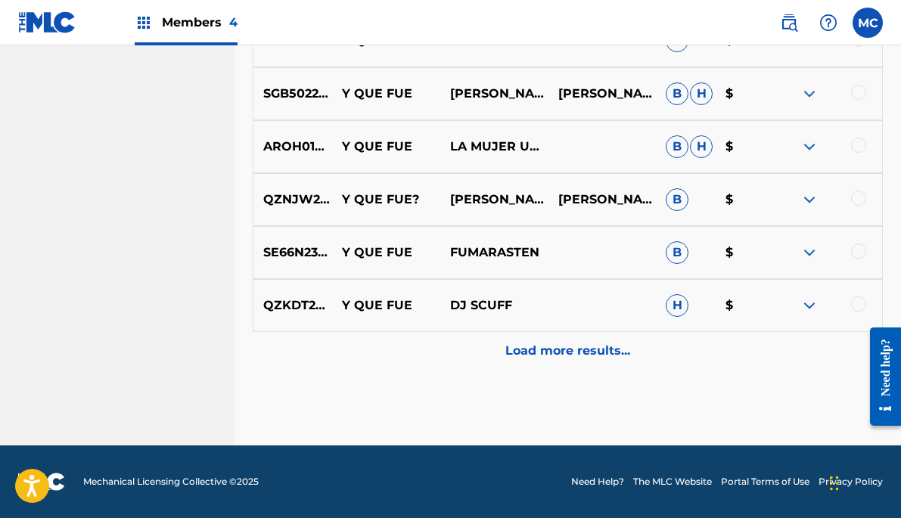
click at [578, 350] on p "Load more results..." at bounding box center [567, 351] width 125 height 18
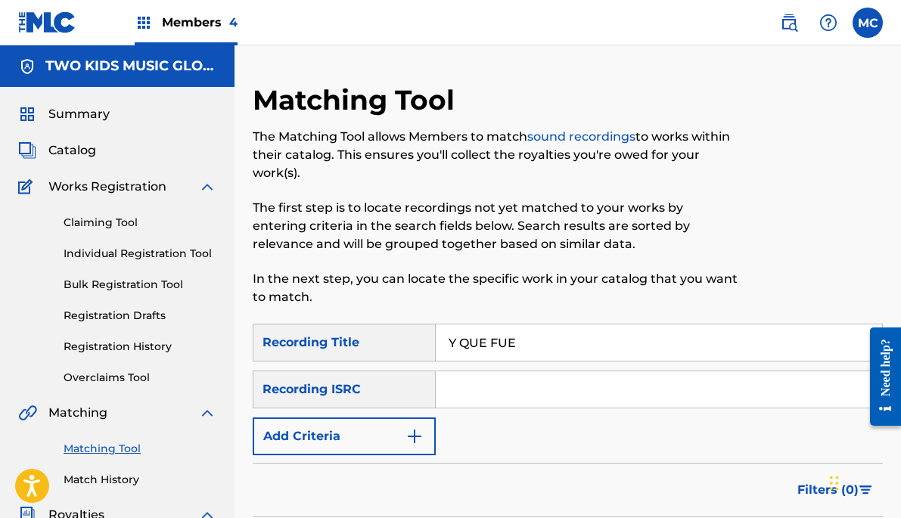
scroll to position [0, 0]
click at [569, 343] on input "Y QUE FUE" at bounding box center [659, 342] width 446 height 36
